Goal: Task Accomplishment & Management: Complete application form

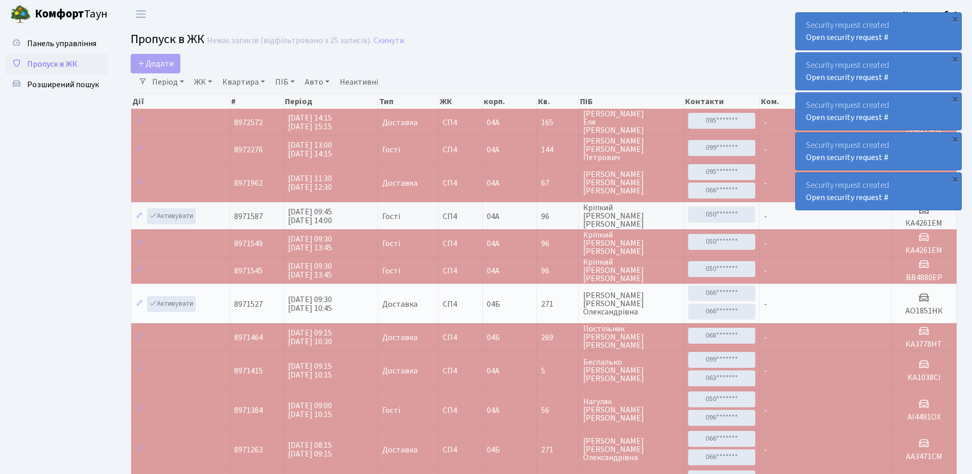
select select "25"
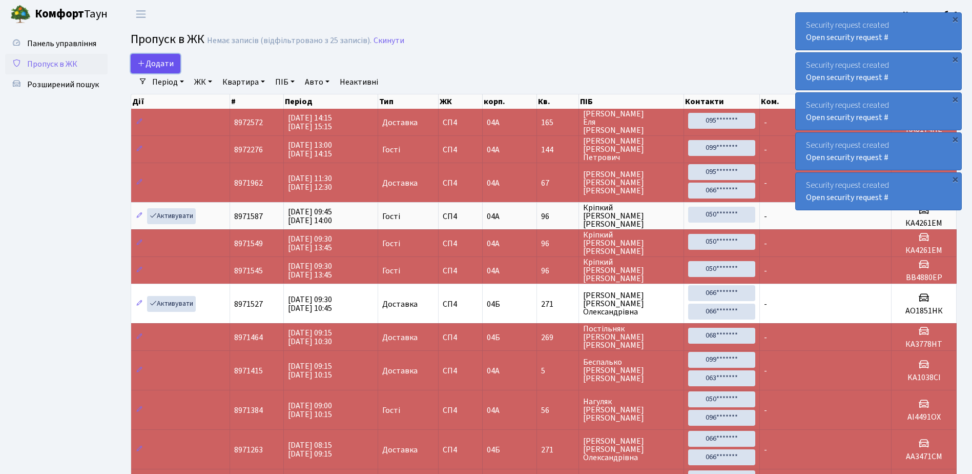
click at [167, 65] on span "Додати" at bounding box center [155, 63] width 36 height 11
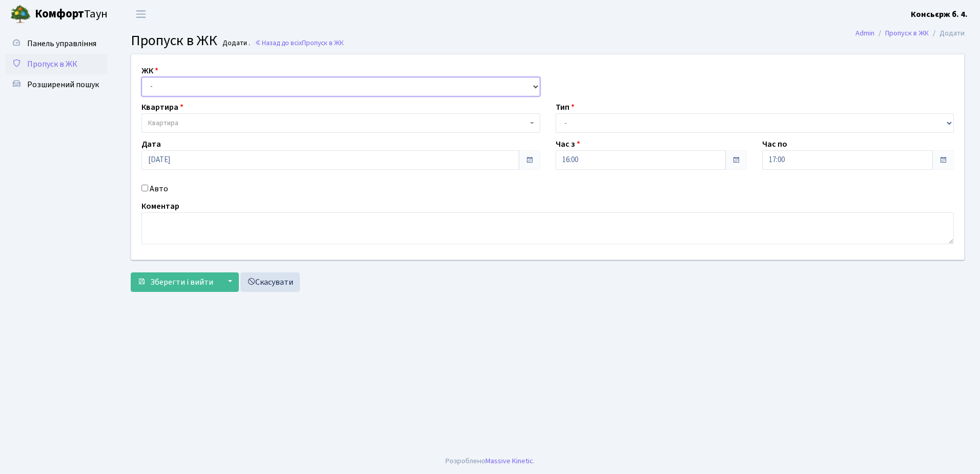
drag, startPoint x: 189, startPoint y: 80, endPoint x: 193, endPoint y: 94, distance: 14.6
click at [189, 80] on select "- СП4, Столичне шосе, 5" at bounding box center [340, 86] width 399 height 19
select select "325"
click at [141, 77] on select "- СП4, Столичне шосе, 5" at bounding box center [340, 86] width 399 height 19
select select
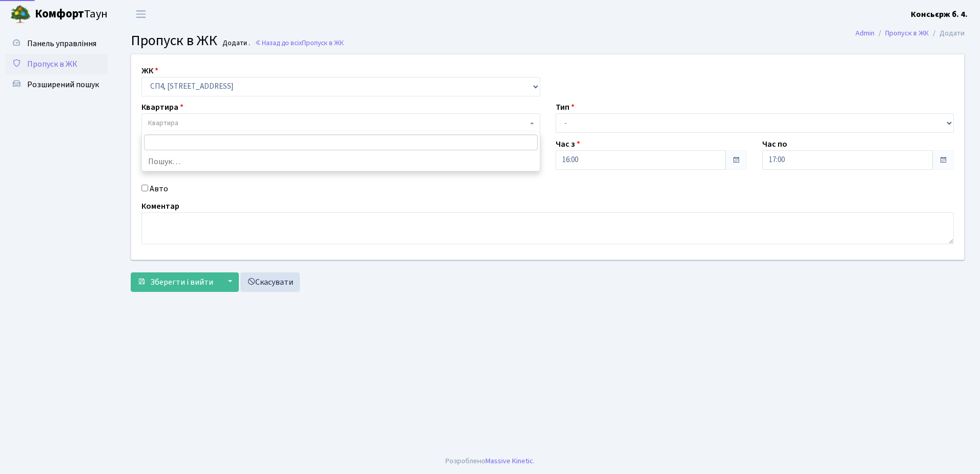
click at [192, 122] on span "Квартира" at bounding box center [337, 123] width 379 height 10
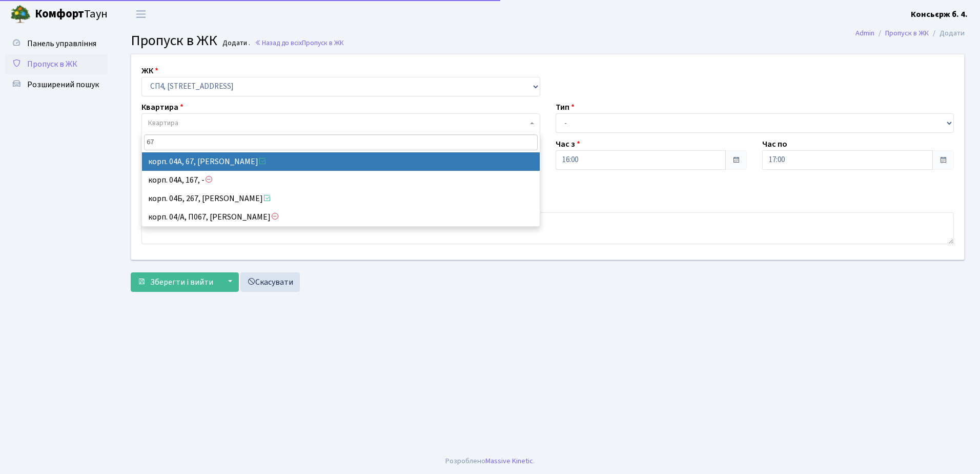
type input "67"
select select "21095"
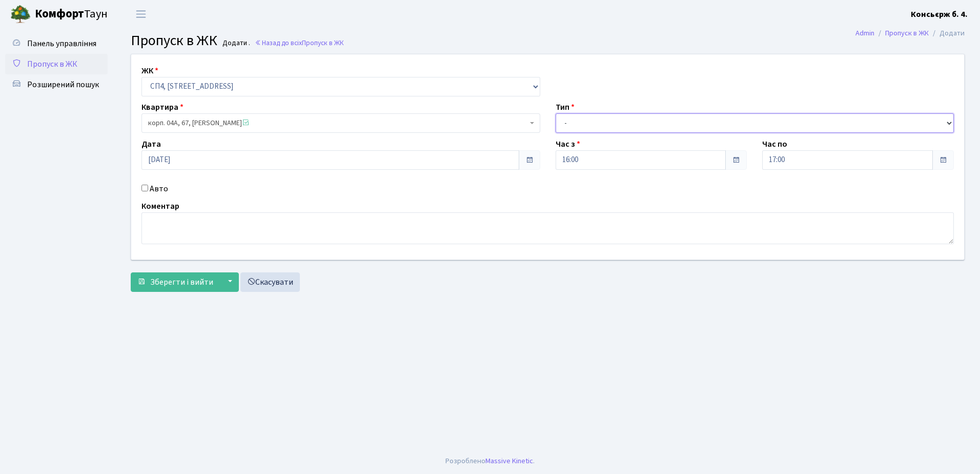
click at [608, 123] on select "- Доставка Таксі Гості Сервіс" at bounding box center [755, 122] width 399 height 19
select select "1"
click at [556, 113] on select "- Доставка Таксі Гості Сервіс" at bounding box center [755, 122] width 399 height 19
click at [145, 190] on input "Авто" at bounding box center [144, 188] width 7 height 7
checkbox input "true"
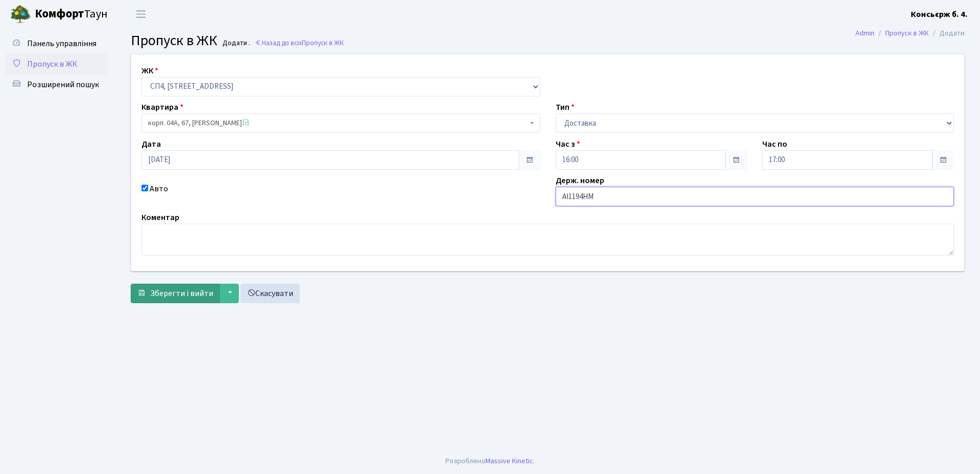
type input "AI1194HM"
click at [185, 296] on span "Зберегти і вийти" at bounding box center [181, 293] width 63 height 11
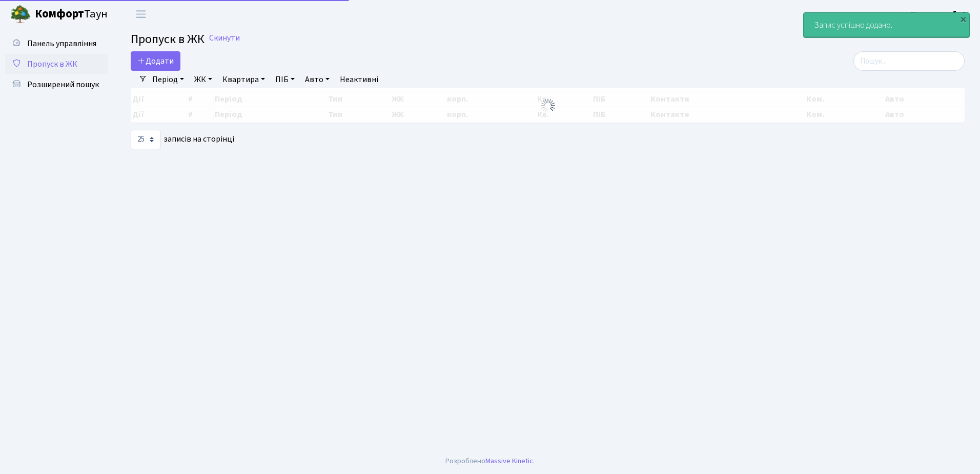
select select "25"
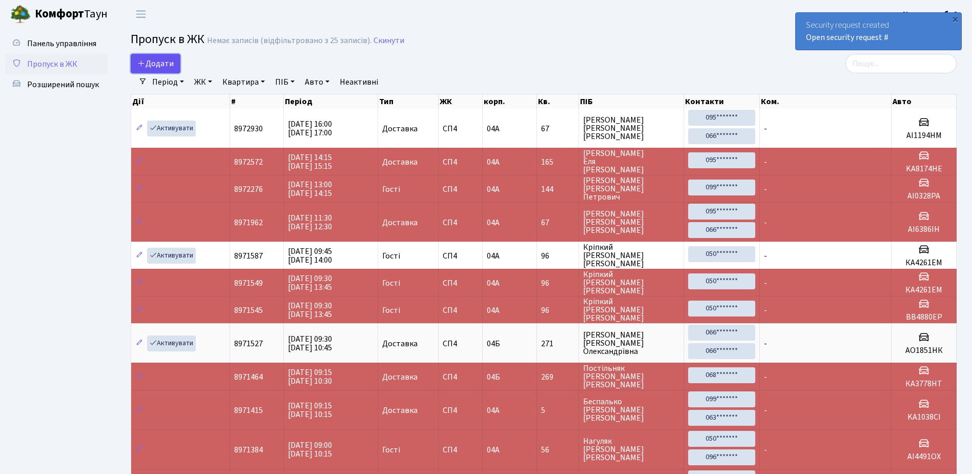
click at [172, 63] on span "Додати" at bounding box center [155, 63] width 36 height 11
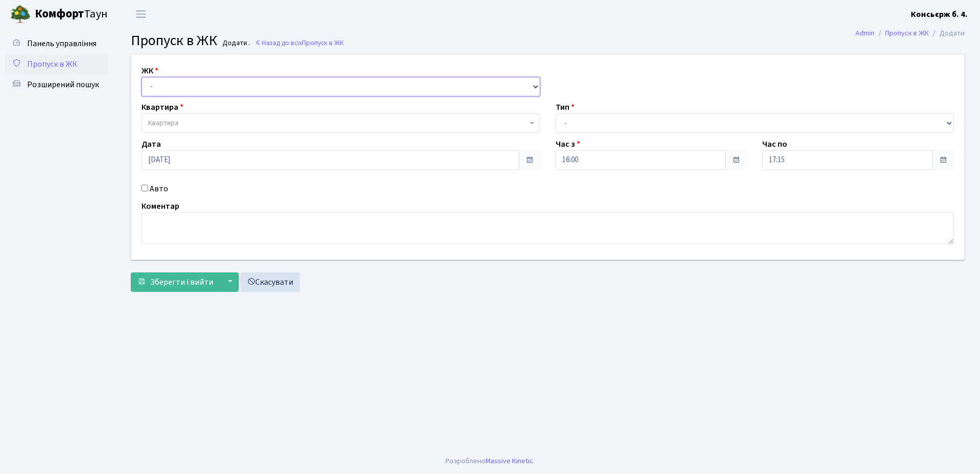
click at [172, 89] on select "- СП4, Столичне шосе, 5" at bounding box center [340, 86] width 399 height 19
select select "325"
click at [141, 77] on select "- [STREET_ADDRESS]" at bounding box center [340, 86] width 399 height 19
select select
click at [189, 116] on span "Квартира" at bounding box center [340, 122] width 399 height 19
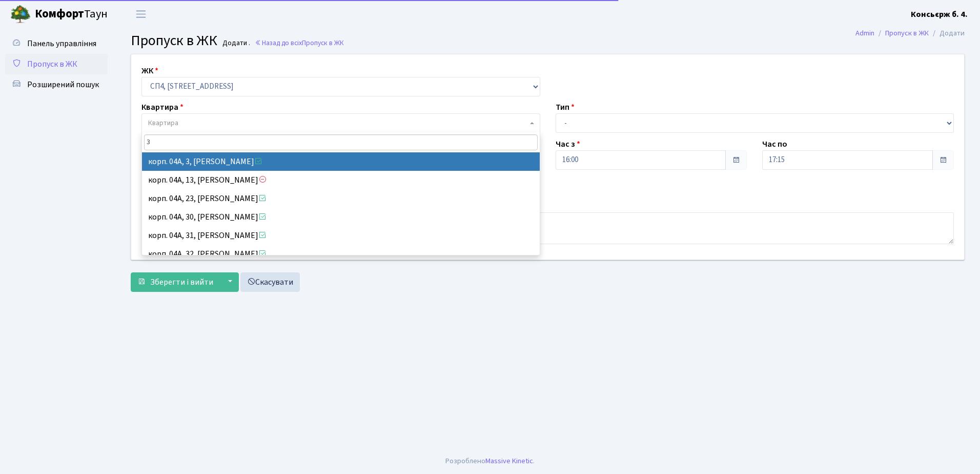
type input "3"
select select "21031"
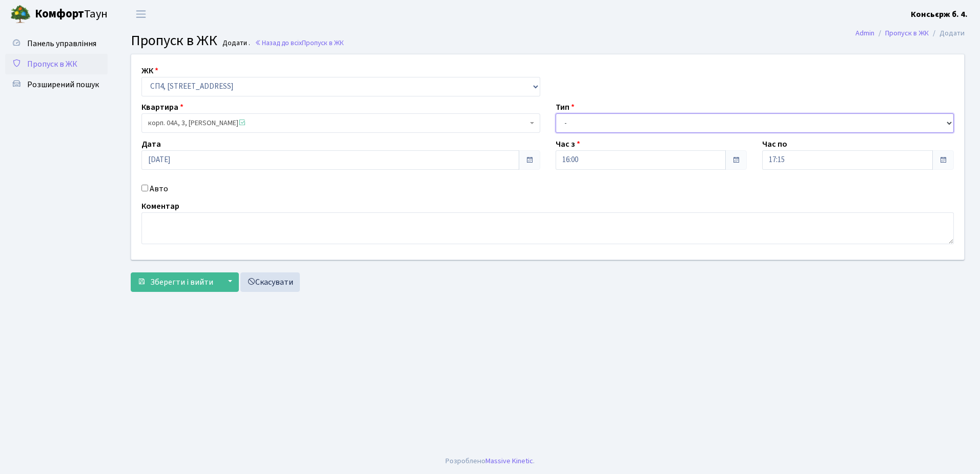
drag, startPoint x: 568, startPoint y: 121, endPoint x: 572, endPoint y: 129, distance: 8.3
click at [568, 121] on select "- Доставка Таксі Гості Сервіс" at bounding box center [755, 122] width 399 height 19
select select "1"
click at [556, 113] on select "- Доставка Таксі Гості Сервіс" at bounding box center [755, 122] width 399 height 19
click at [146, 187] on input "Авто" at bounding box center [144, 188] width 7 height 7
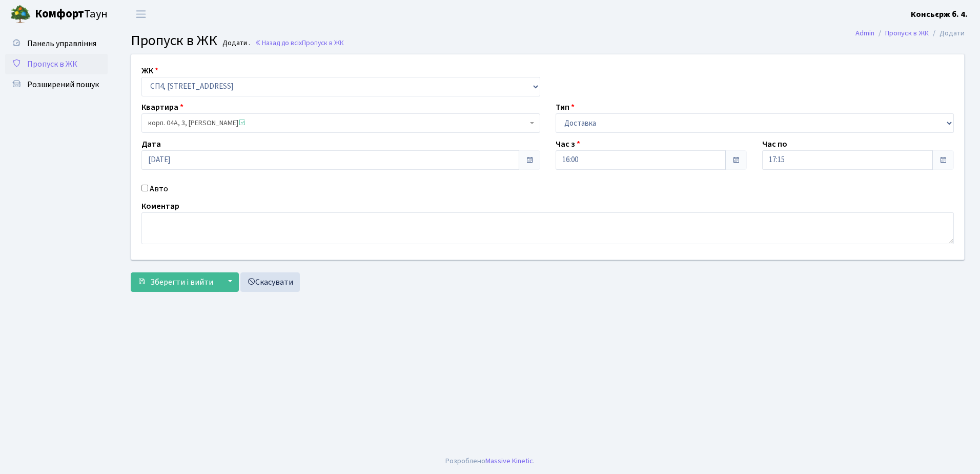
checkbox input "true"
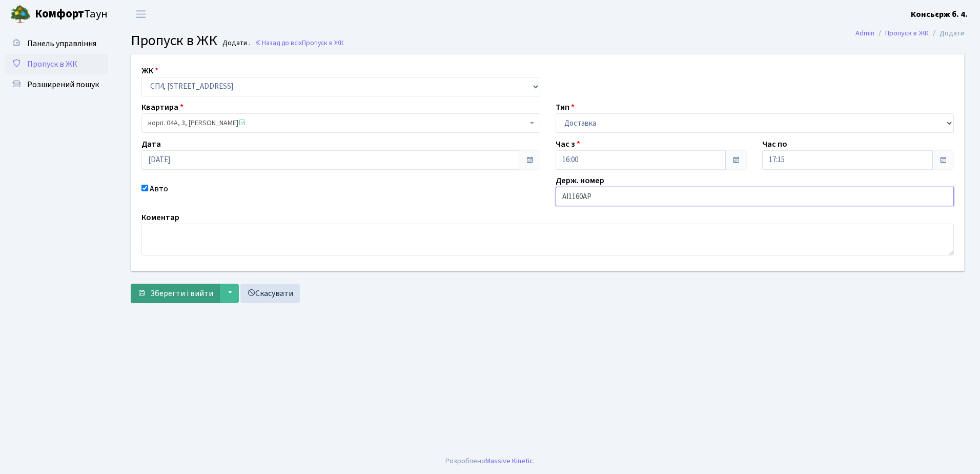
type input "AI1160AP"
click at [161, 296] on span "Зберегти і вийти" at bounding box center [181, 293] width 63 height 11
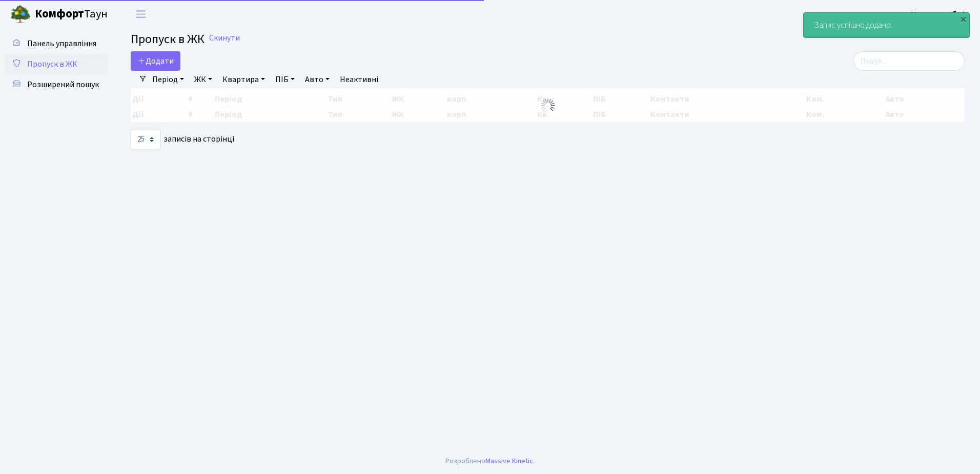
select select "25"
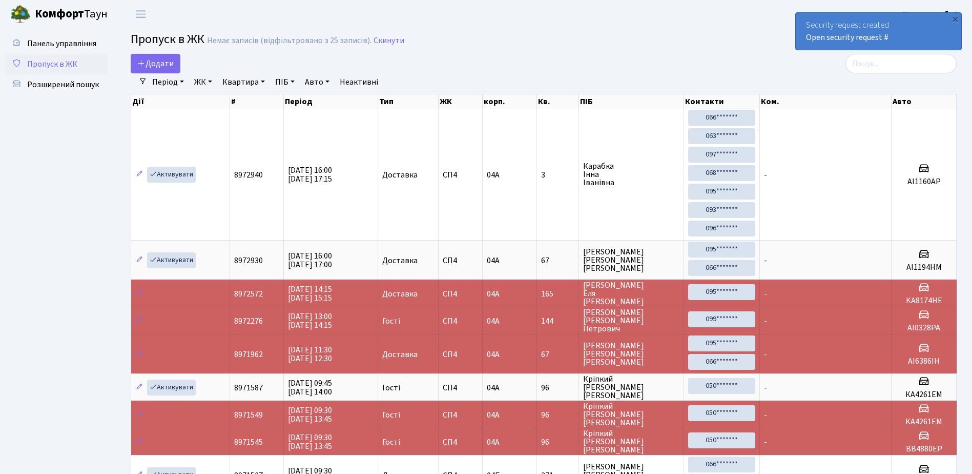
click at [278, 297] on tr "8972572 [DATE] 14:15 [DATE] 15:15 Доставка СП4 04А 165 [PERSON_NAME] 095*******…" at bounding box center [544, 292] width 826 height 27
click at [64, 60] on span "Пропуск в ЖК" at bounding box center [52, 63] width 50 height 11
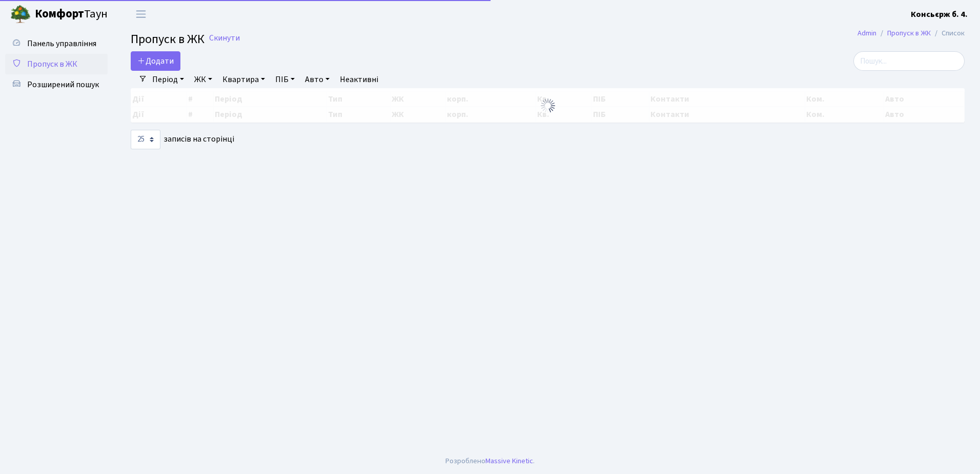
select select "25"
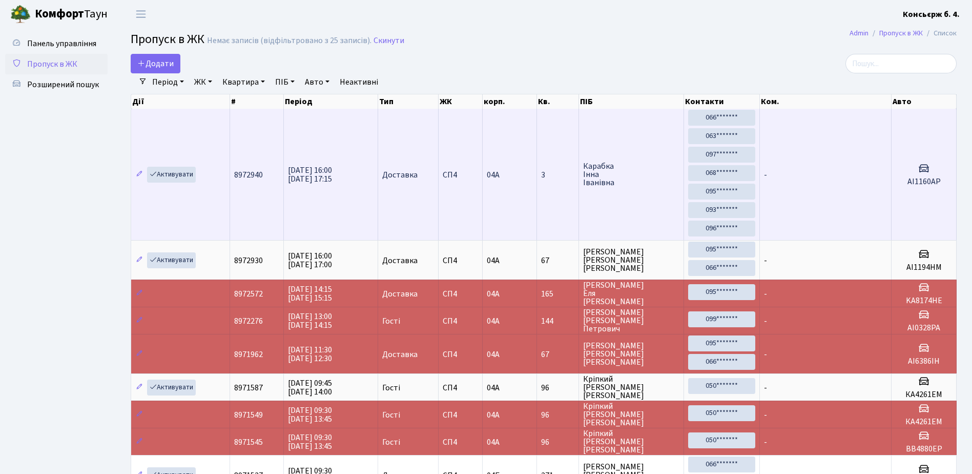
click at [849, 186] on td "-" at bounding box center [826, 174] width 132 height 131
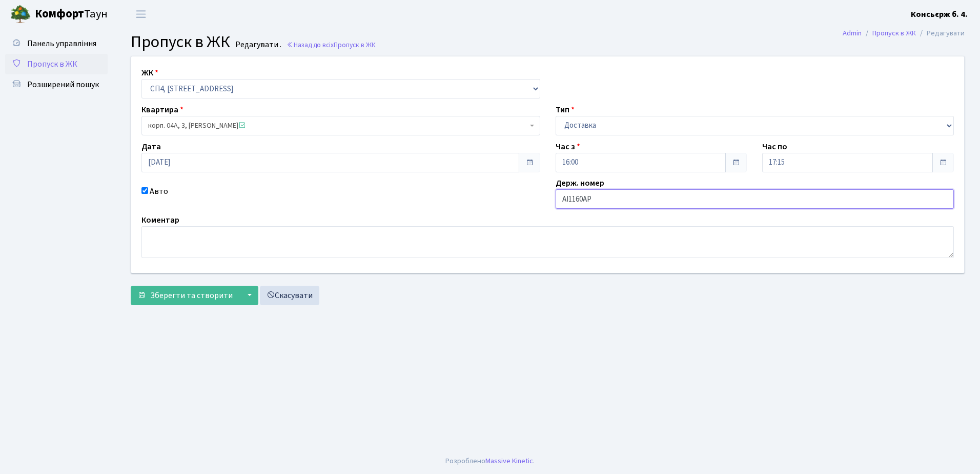
click at [609, 203] on input "AI1160AP" at bounding box center [755, 198] width 399 height 19
type input "AI1160TB"
click at [187, 295] on span "Зберегти та створити" at bounding box center [191, 295] width 83 height 11
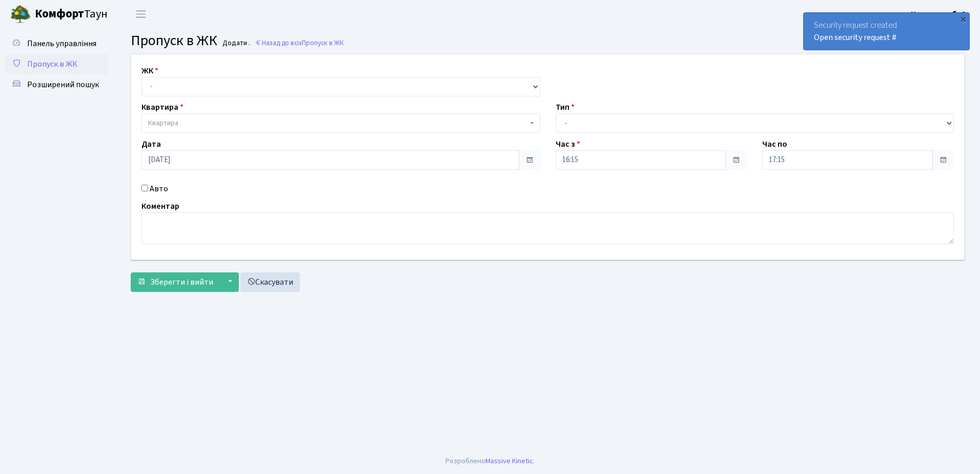
click at [42, 65] on span "Пропуск в ЖК" at bounding box center [52, 63] width 50 height 11
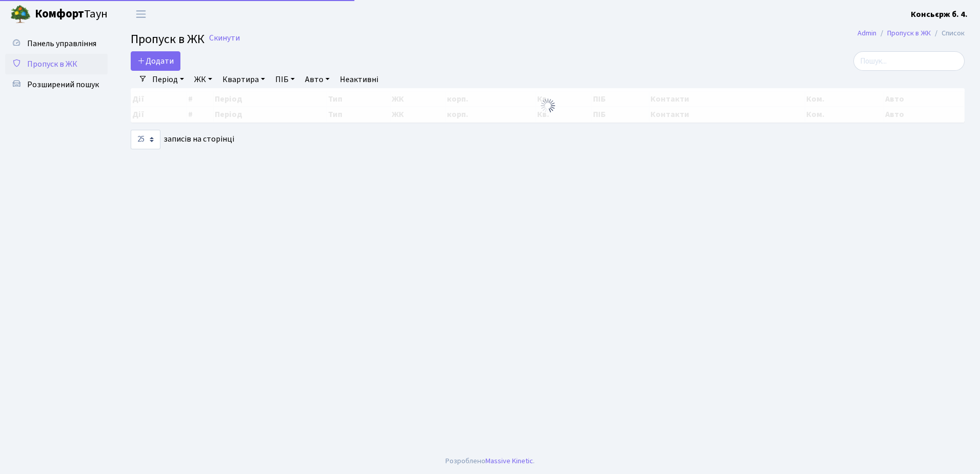
select select "25"
